Goal: Task Accomplishment & Management: Manage account settings

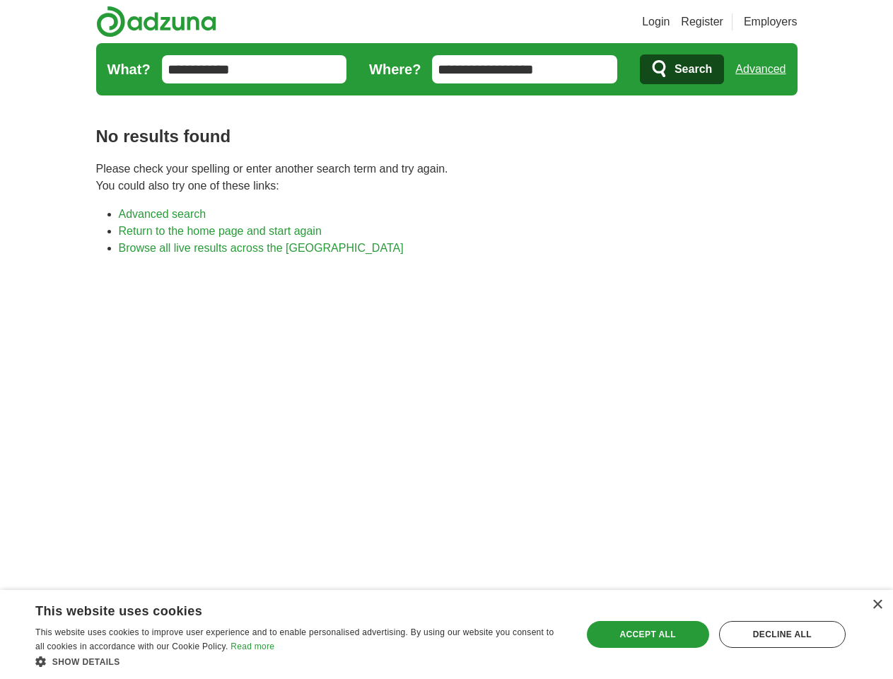
click at [670, 22] on link "Login" at bounding box center [656, 21] width 28 height 17
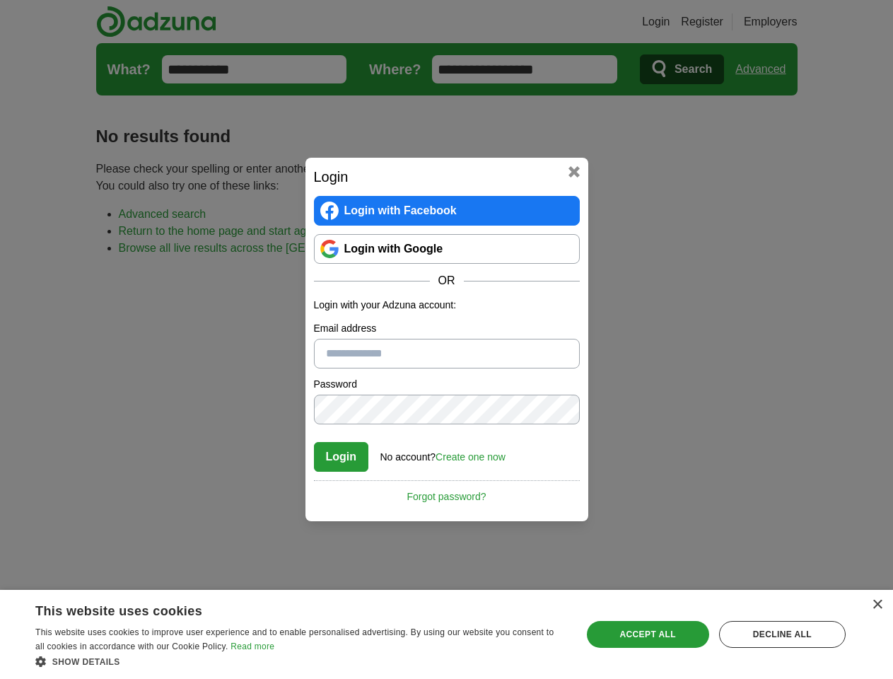
click at [766, 69] on div "Login Login with Facebook Login with Google OR Login with your Adzuna account: …" at bounding box center [446, 339] width 893 height 679
click at [877, 605] on div "×" at bounding box center [877, 605] width 11 height 11
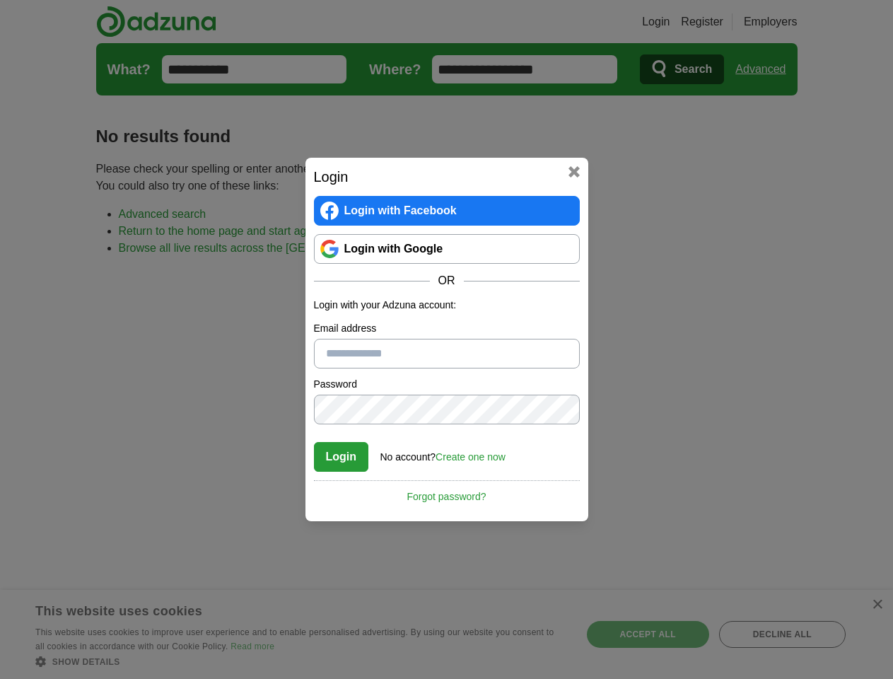
click at [300, 661] on div "Login Login with Facebook Login with Google OR Login with your Adzuna account: …" at bounding box center [446, 339] width 893 height 679
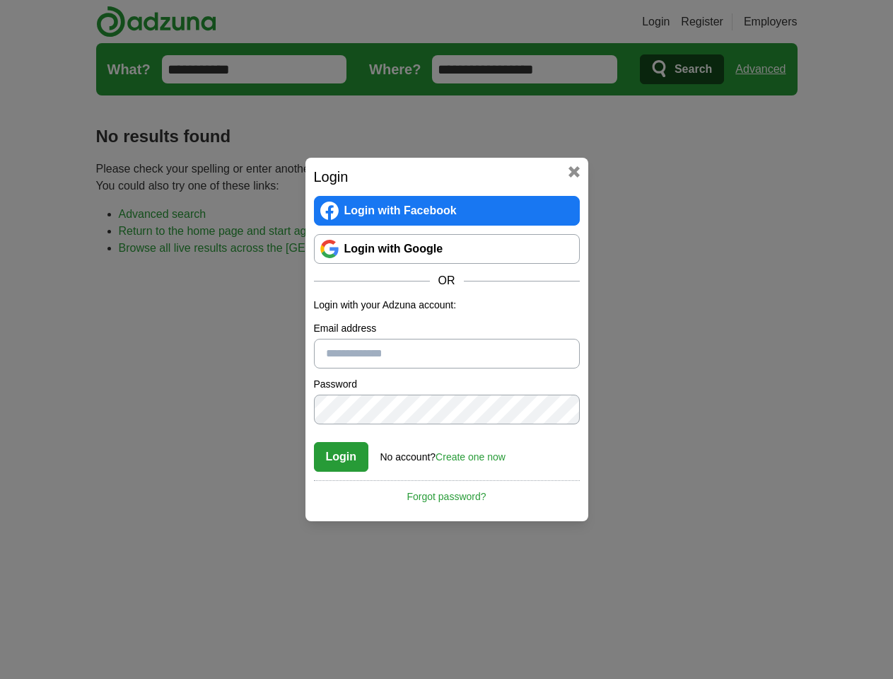
click at [648, 634] on div "Login Login with Facebook Login with Google OR Login with your Adzuna account: …" at bounding box center [446, 339] width 893 height 679
click at [782, 634] on div "Login Login with Facebook Login with Google OR Login with your Adzuna account: …" at bounding box center [446, 339] width 893 height 679
click at [44, 675] on div "Login Login with Facebook Login with Google OR Login with your Adzuna account: …" at bounding box center [446, 339] width 893 height 679
click at [191, 675] on div "Login Login with Facebook Login with Google OR Login with your Adzuna account: …" at bounding box center [446, 339] width 893 height 679
click at [304, 675] on div "Login Login with Facebook Login with Google OR Login with your Adzuna account: …" at bounding box center [446, 339] width 893 height 679
